Goal: Find specific page/section: Find specific page/section

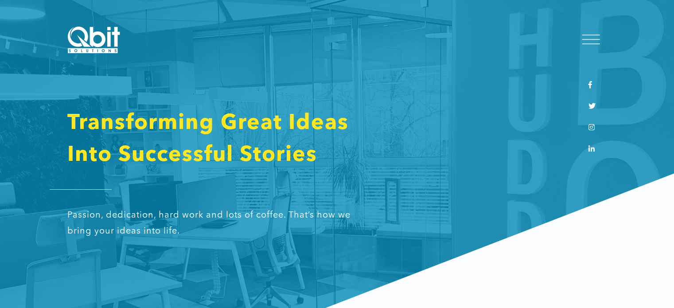
click at [594, 43] on div at bounding box center [592, 43] width 18 height 1
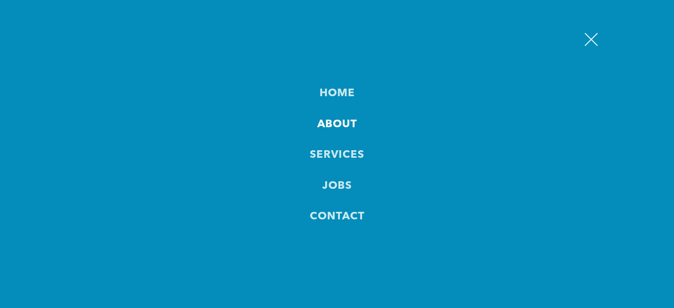
click at [327, 127] on link "About" at bounding box center [337, 125] width 40 height 16
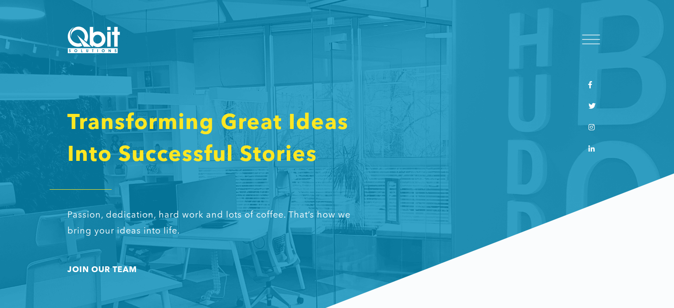
click at [590, 38] on div at bounding box center [592, 39] width 18 height 9
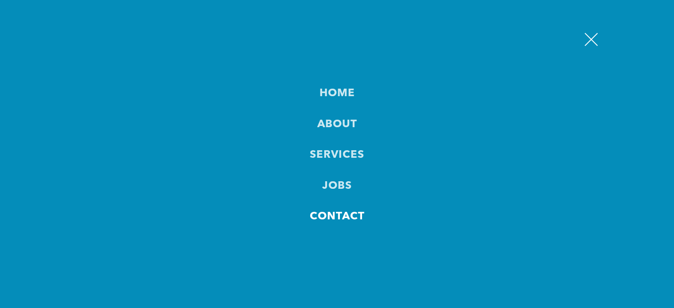
click at [337, 218] on link "Contact" at bounding box center [337, 218] width 55 height 16
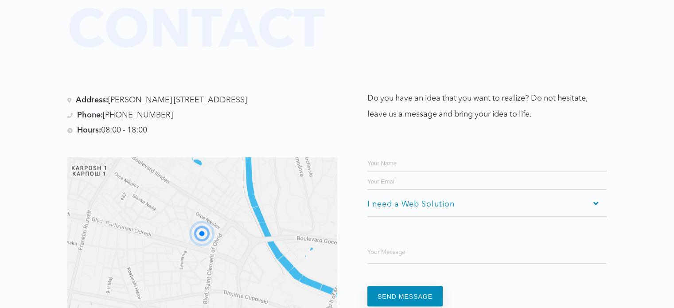
scroll to position [1699, 0]
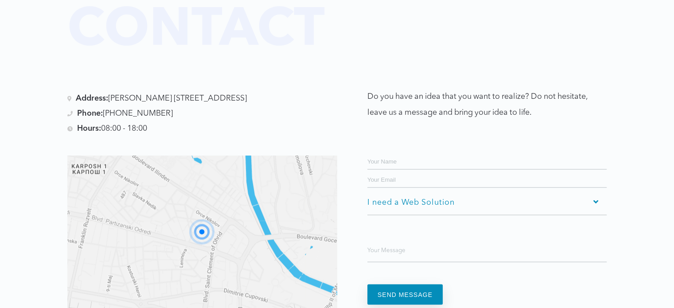
scroll to position [345, 0]
